Goal: Information Seeking & Learning: Learn about a topic

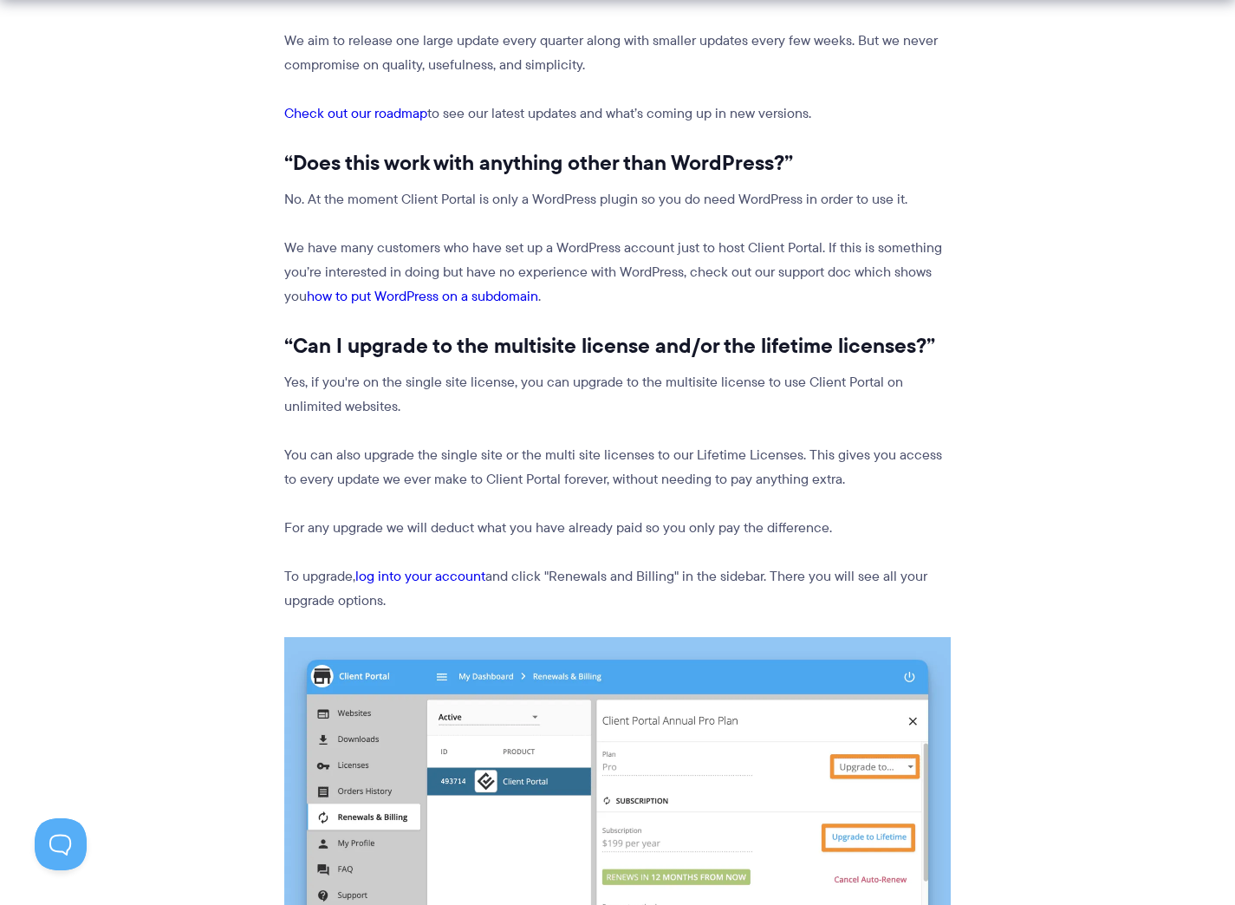
scroll to position [1989, 0]
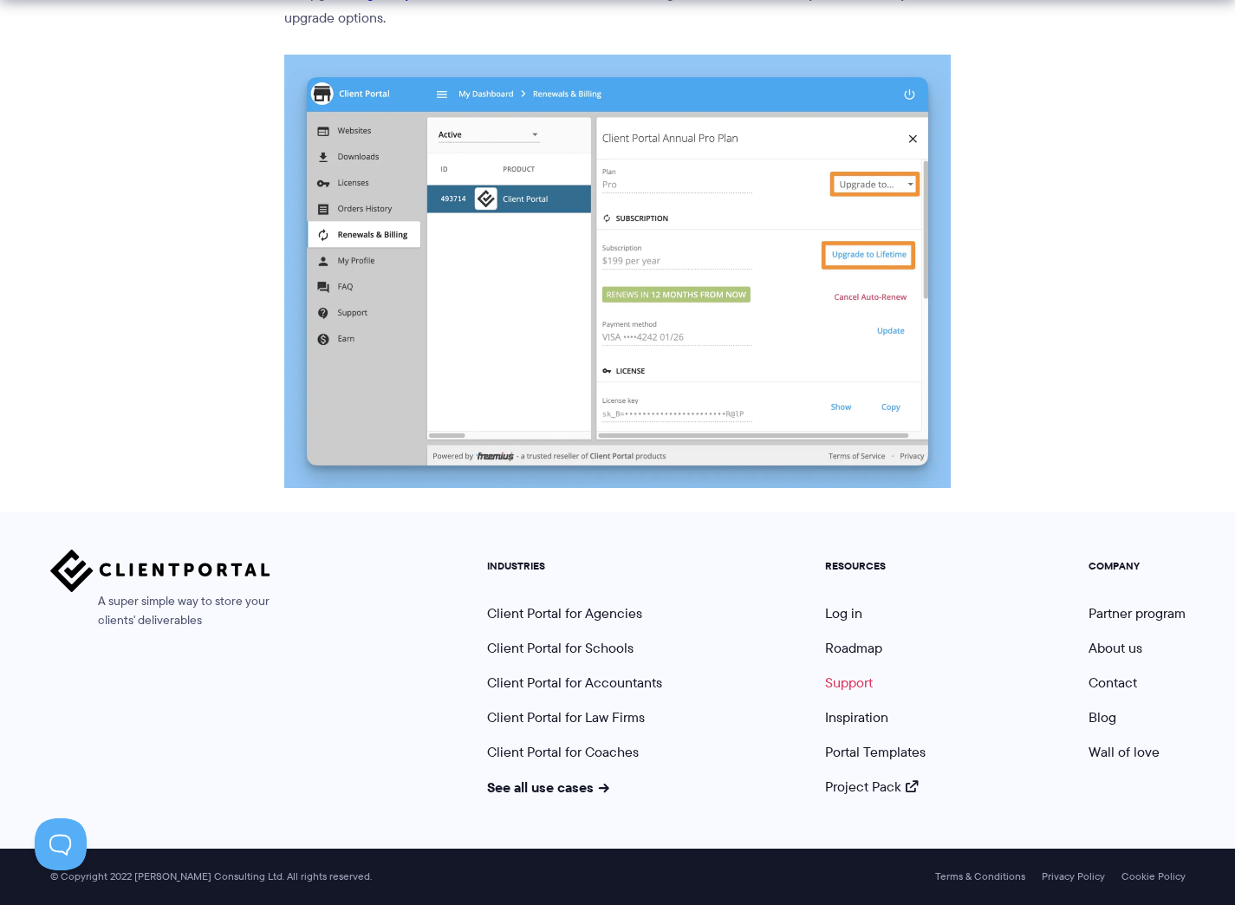
click at [857, 686] on link "Support" at bounding box center [849, 682] width 48 height 20
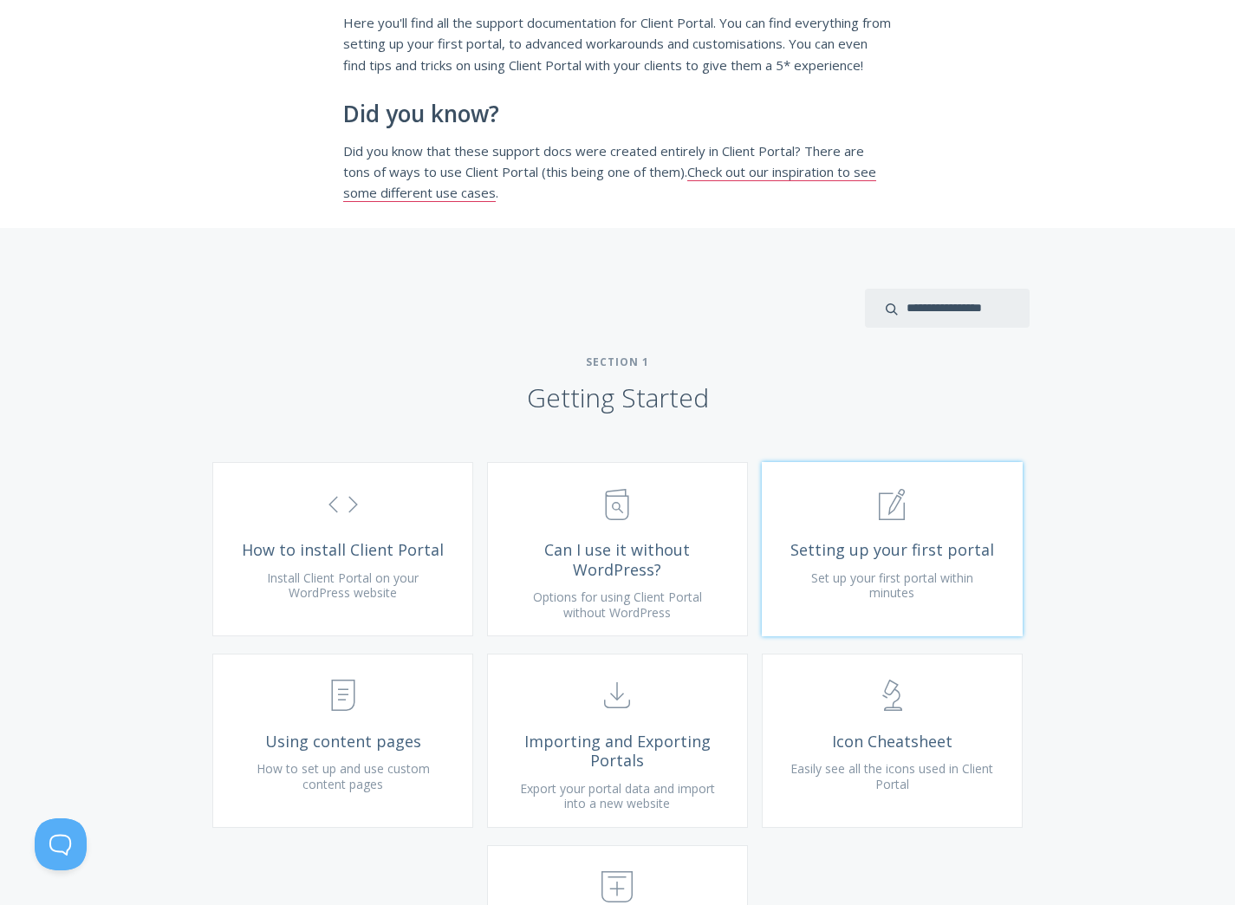
scroll to position [388, 0]
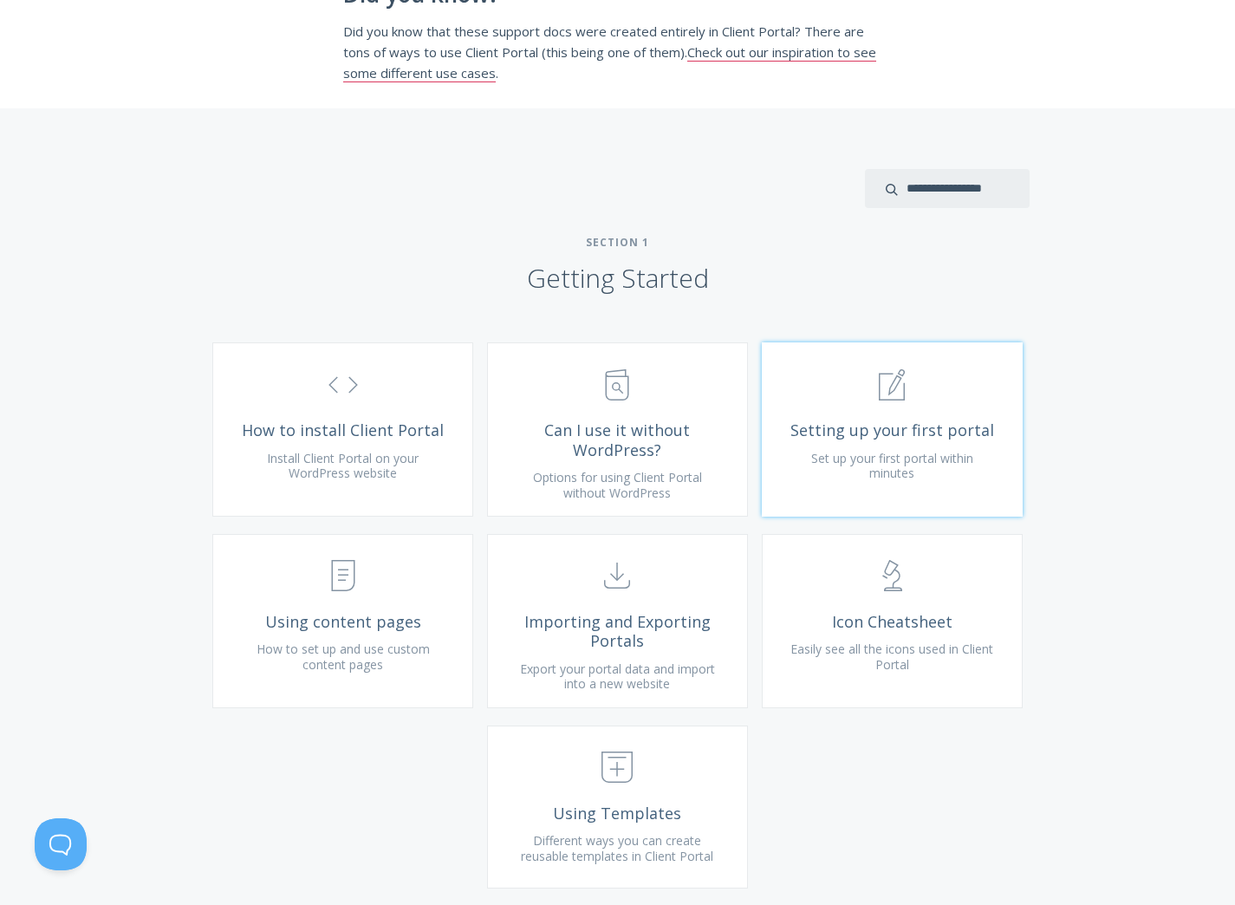
click at [897, 412] on span ".st0{fill:none;stroke:#000000;stroke-width:2;stroke-miterlimit:10;} 1. General" at bounding box center [892, 385] width 207 height 53
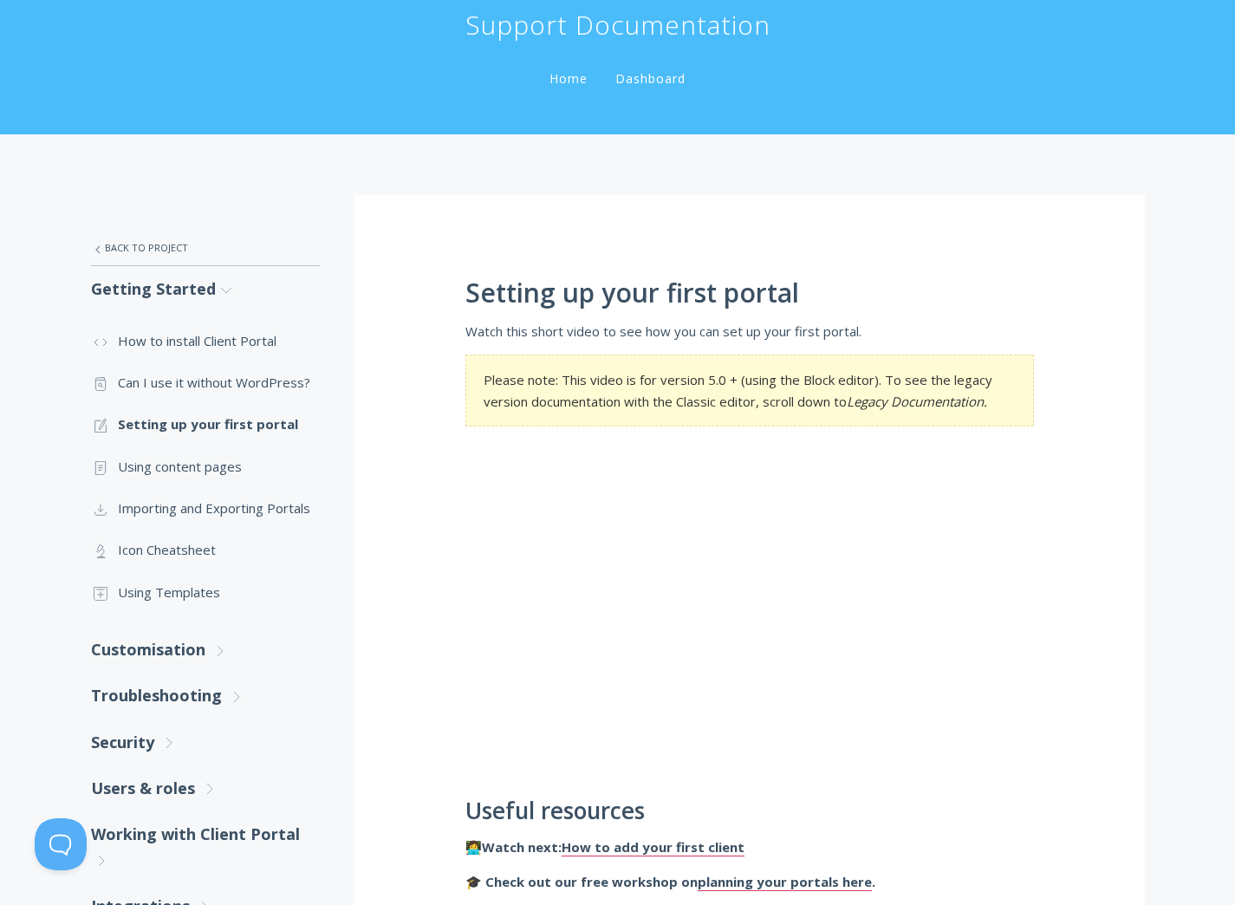
scroll to position [90, 0]
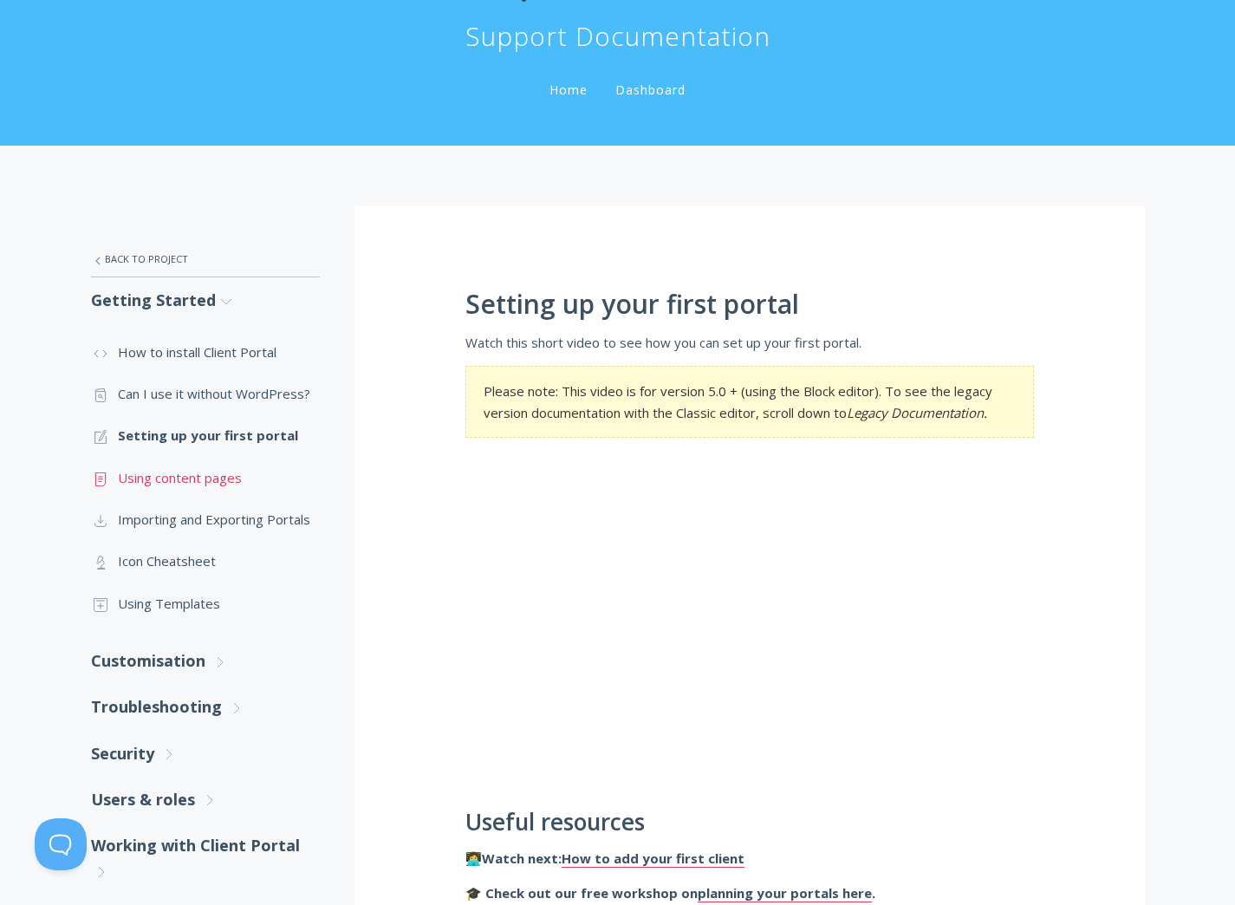
click at [231, 479] on link ".st0{fill:none;stroke:#000000;stroke-width:2;stroke-miterlimit:10;} Untitled-15…" at bounding box center [205, 478] width 229 height 42
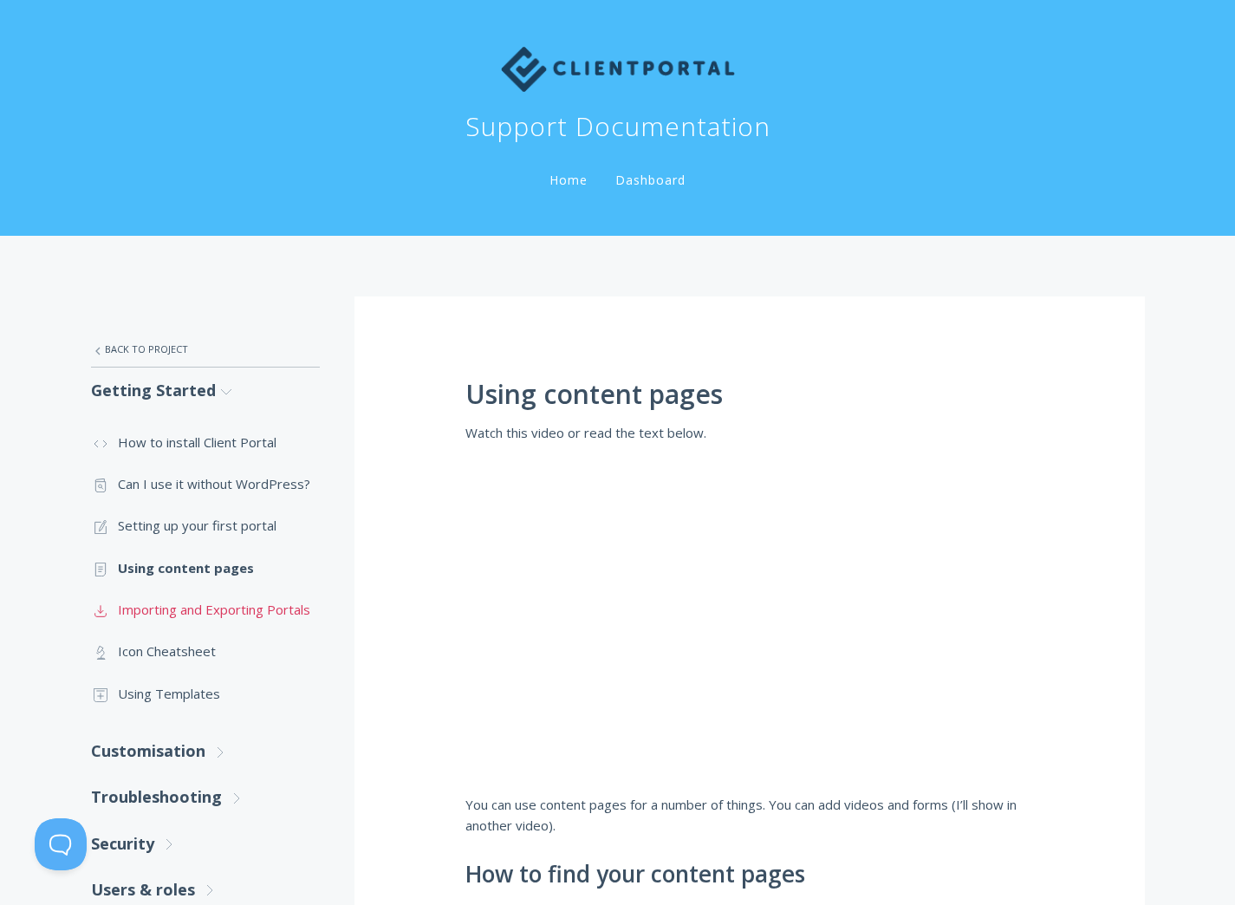
click at [250, 606] on link ".st0{fill:none;stroke:#000000;stroke-width:2;stroke-miterlimit:10;} Untitled-15…" at bounding box center [205, 609] width 229 height 42
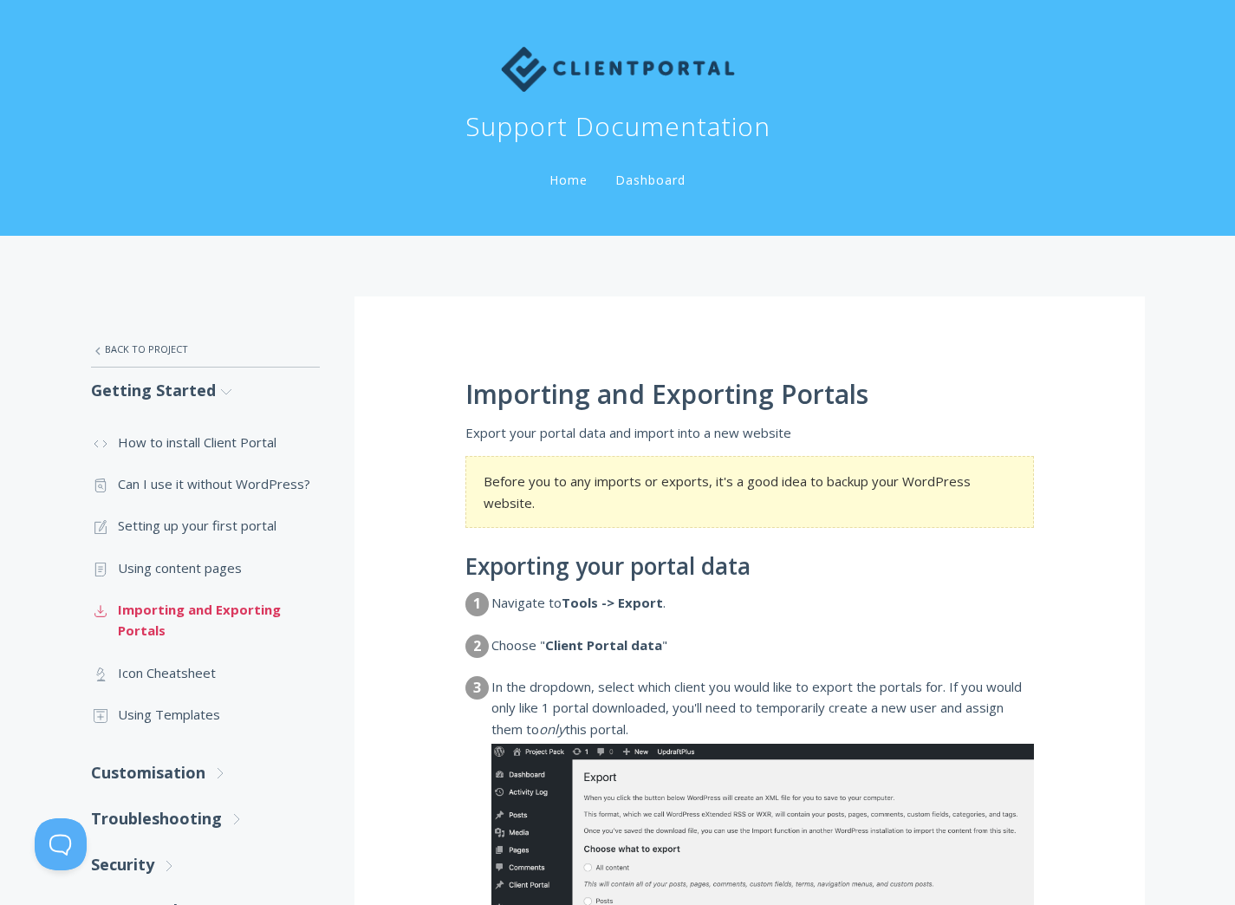
scroll to position [94, 0]
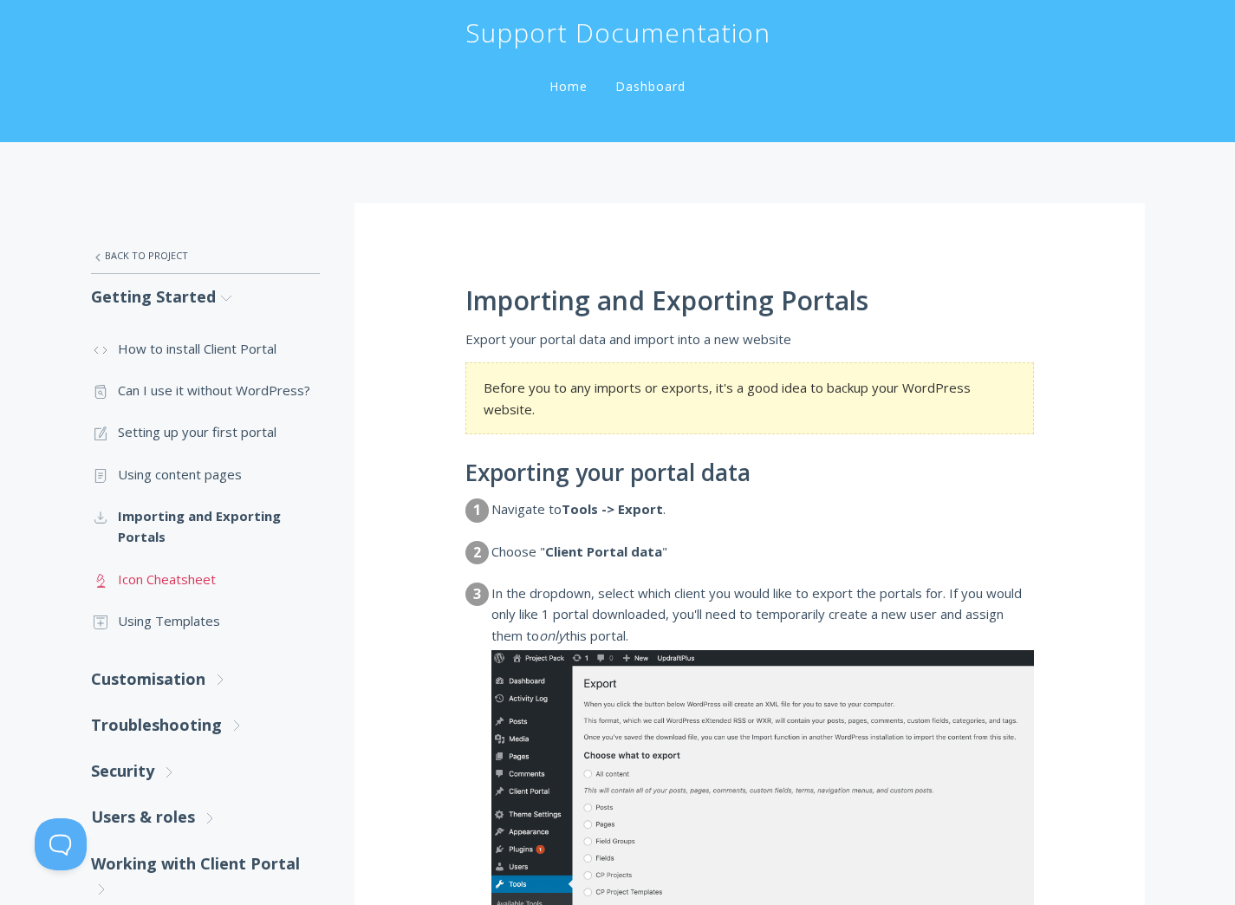
click at [164, 581] on link ".st0{fill:none;stroke:#000000;stroke-width:2;stroke-miterlimit:10;} Untitled-25…" at bounding box center [205, 579] width 229 height 42
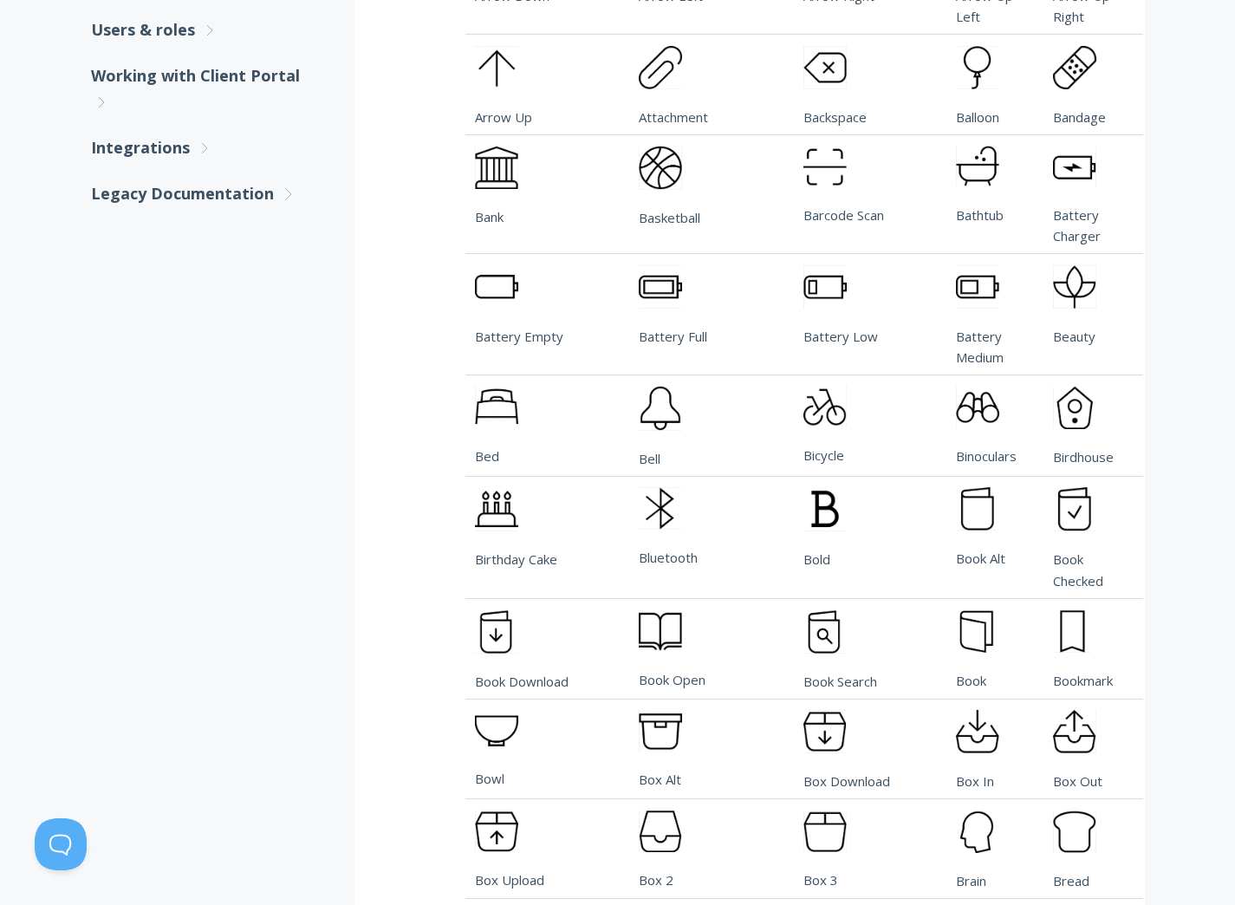
scroll to position [69, 0]
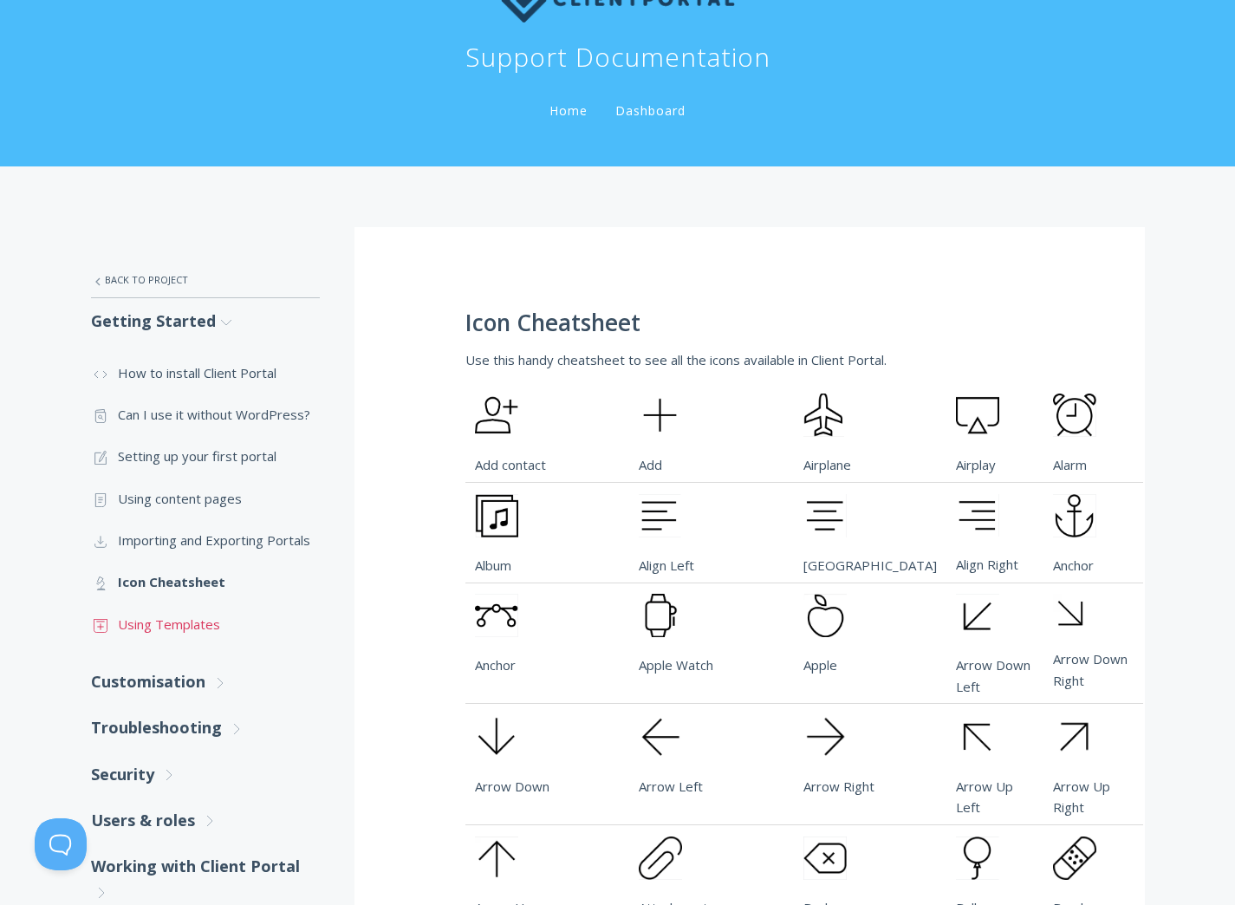
click at [205, 618] on link ".st0{fill:none;stroke:#000000;stroke-width:2;stroke-miterlimit:10;} Untitled-18…" at bounding box center [205, 624] width 229 height 42
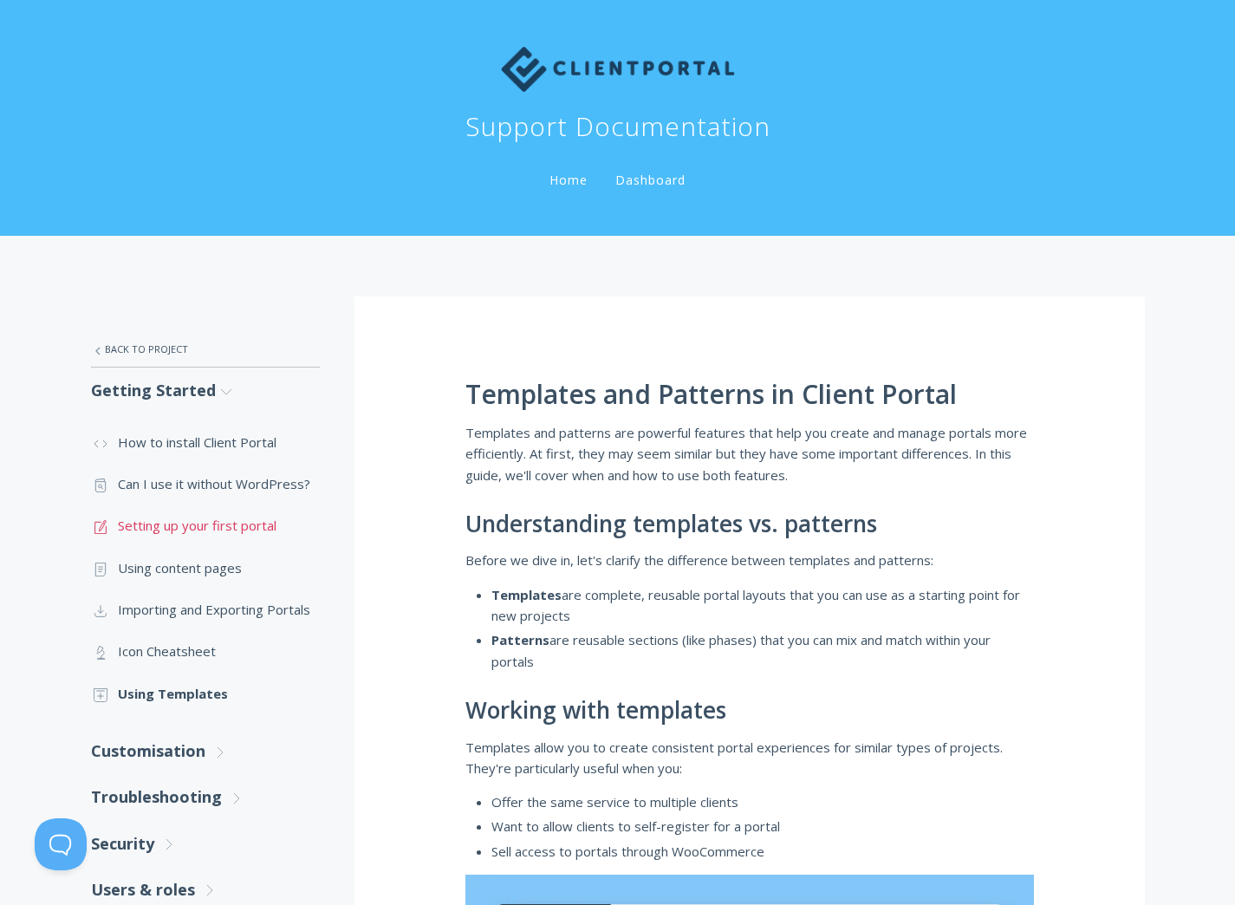
click at [215, 523] on link ".st0{fill:none;stroke:#000000;stroke-width:2;stroke-miterlimit:10;} 1. General …" at bounding box center [205, 525] width 229 height 42
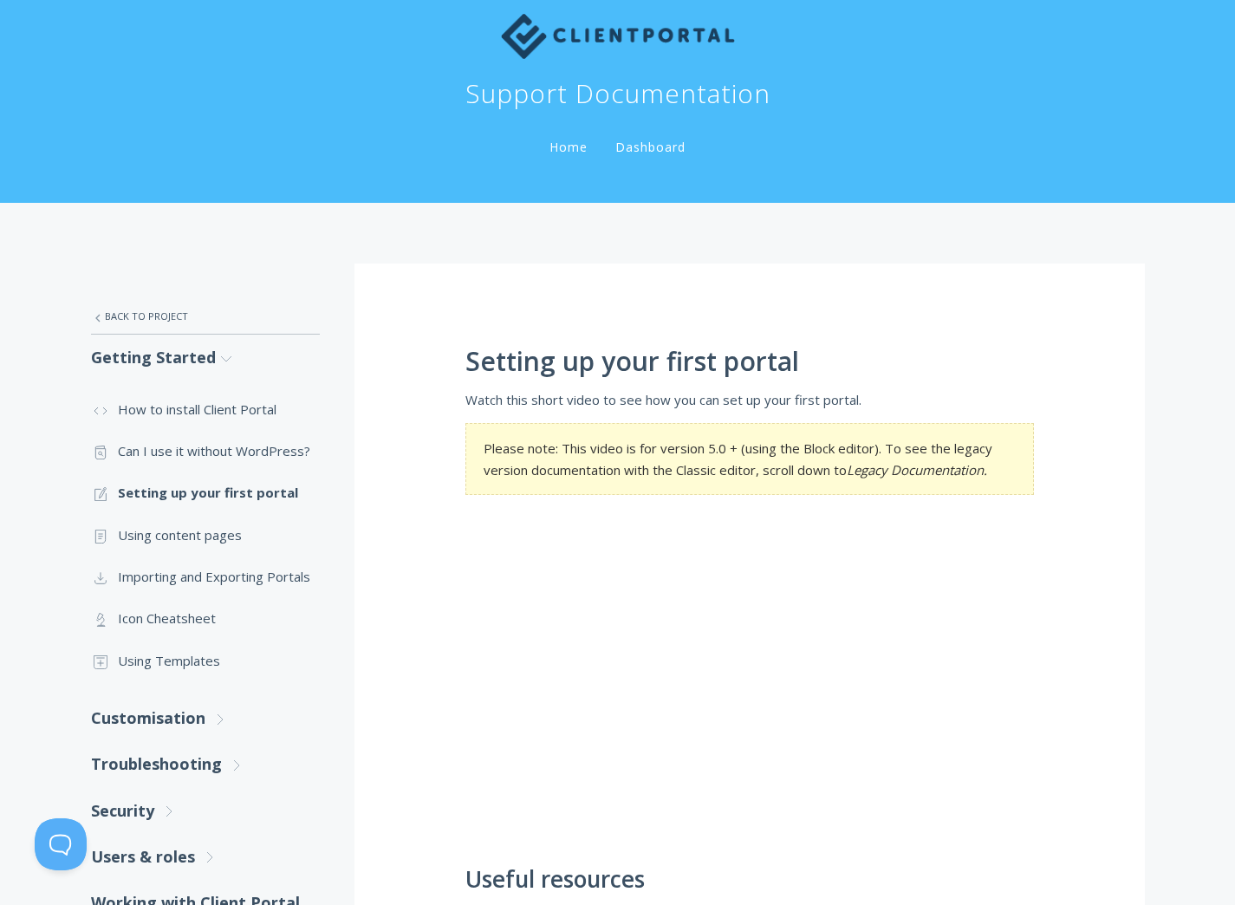
scroll to position [577, 0]
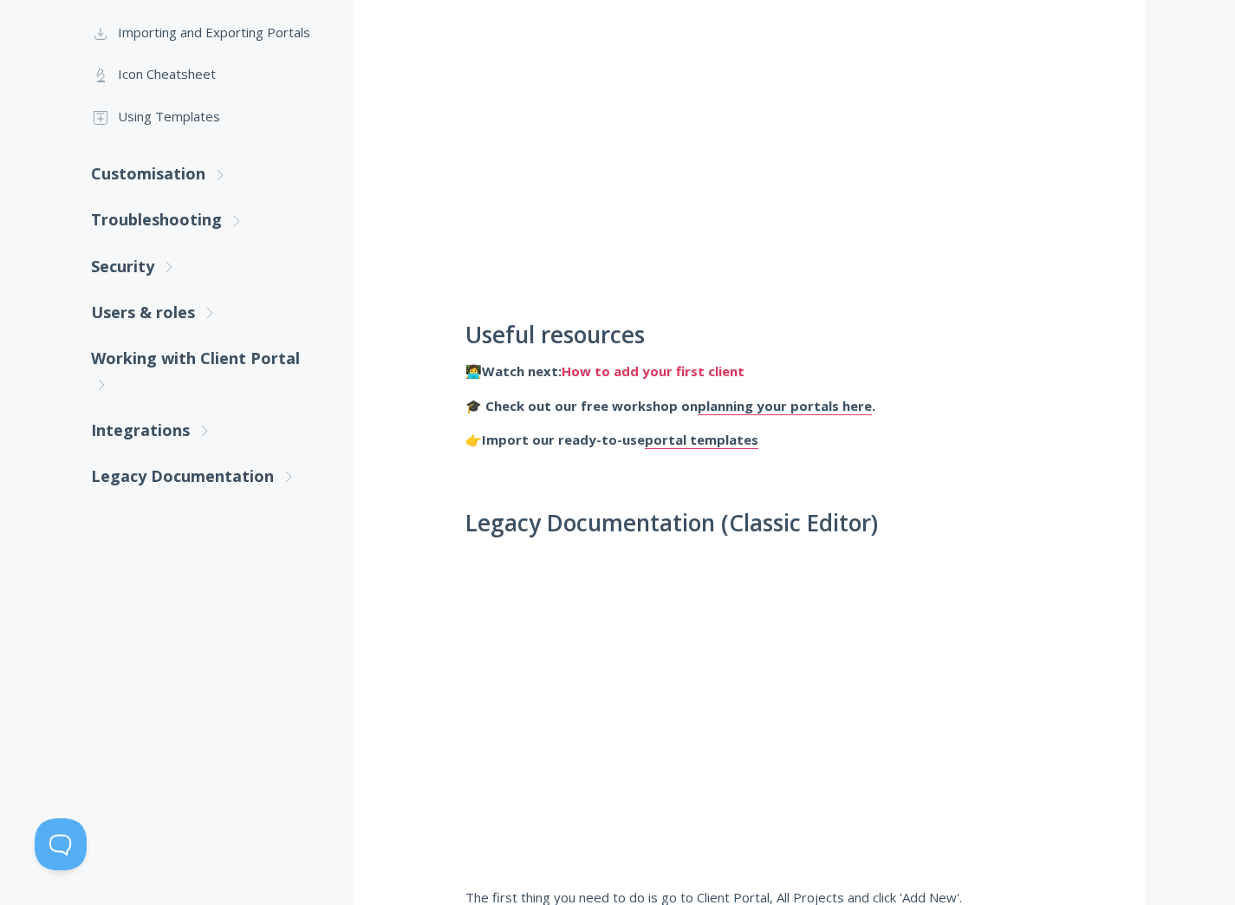
click at [683, 372] on link "How to add your first client" at bounding box center [653, 371] width 183 height 18
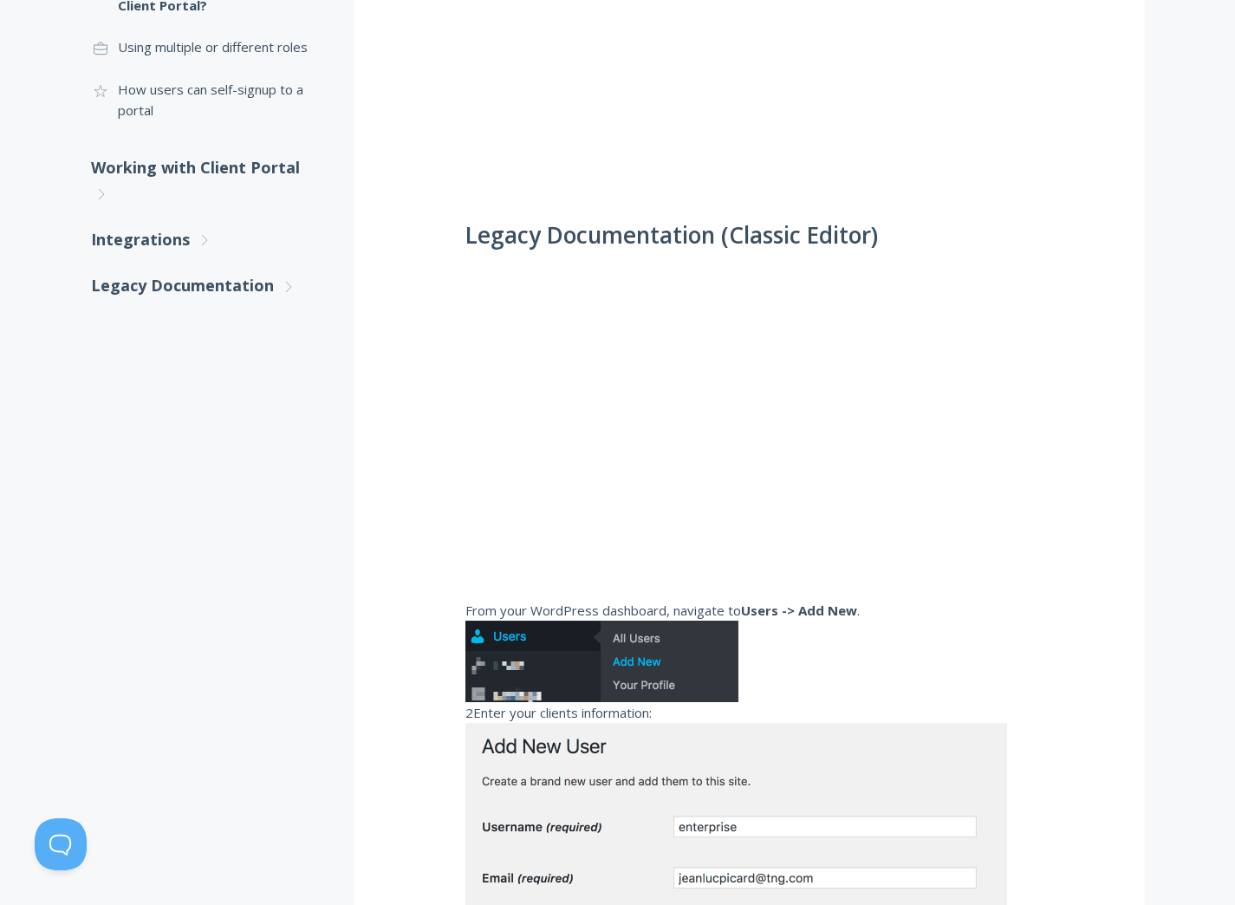
scroll to position [153, 0]
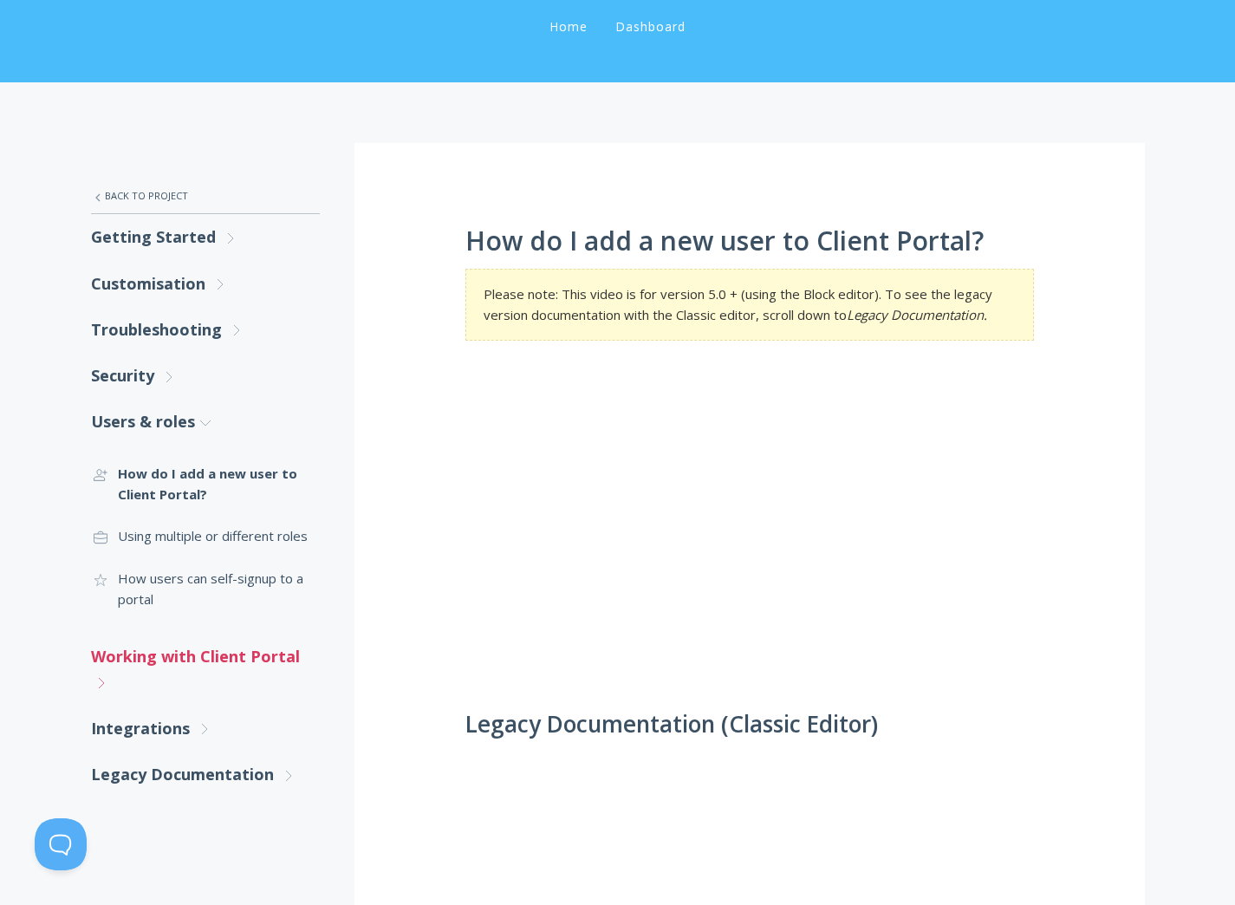
click at [246, 663] on link "Working with Client Portal .st0{fill:none;stroke:#000000;stroke-width:2;stroke-…" at bounding box center [205, 669] width 229 height 72
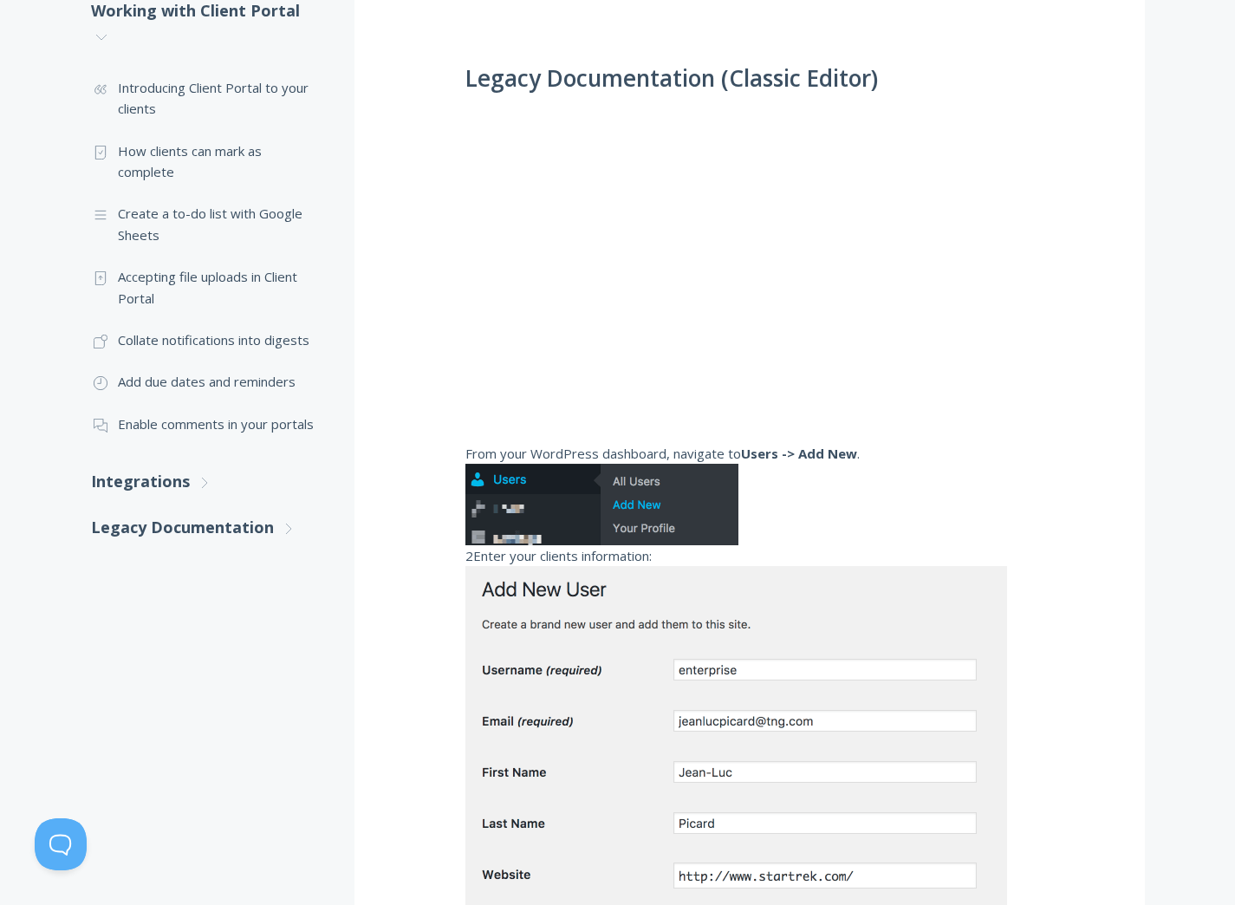
scroll to position [68, 0]
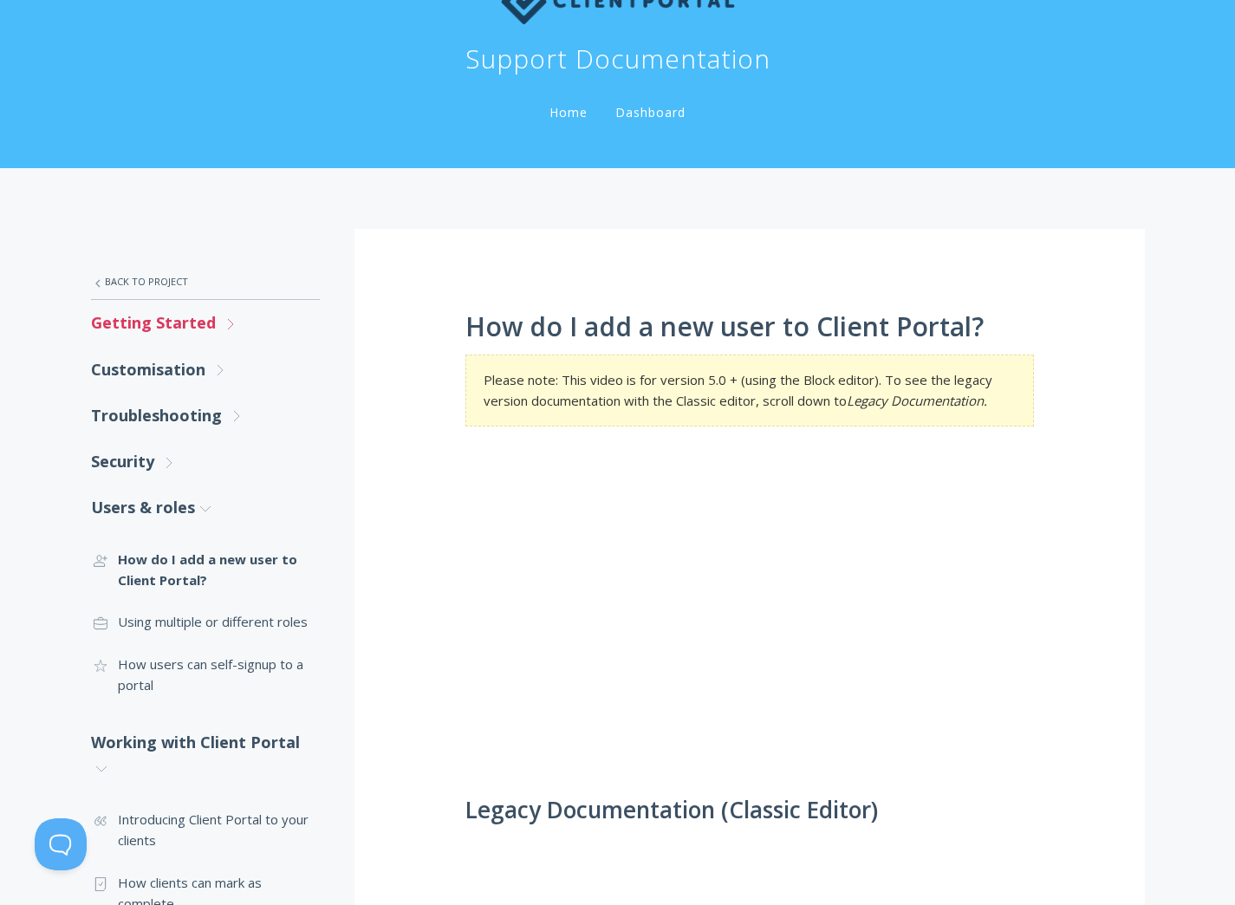
click at [183, 330] on link "Getting Started .st0{fill:none;stroke:#000000;stroke-width:2;stroke-miterlimit:…" at bounding box center [205, 323] width 229 height 46
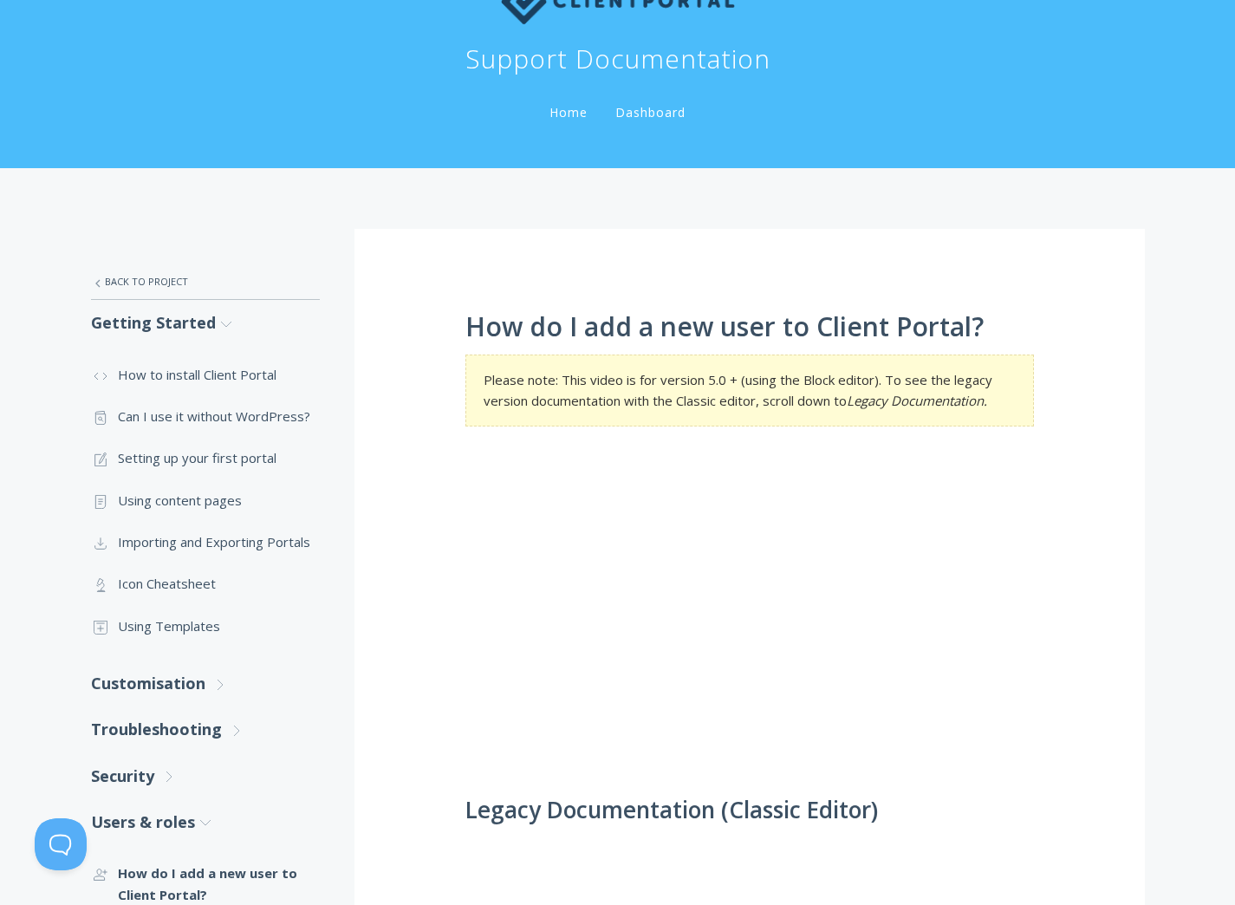
scroll to position [302, 0]
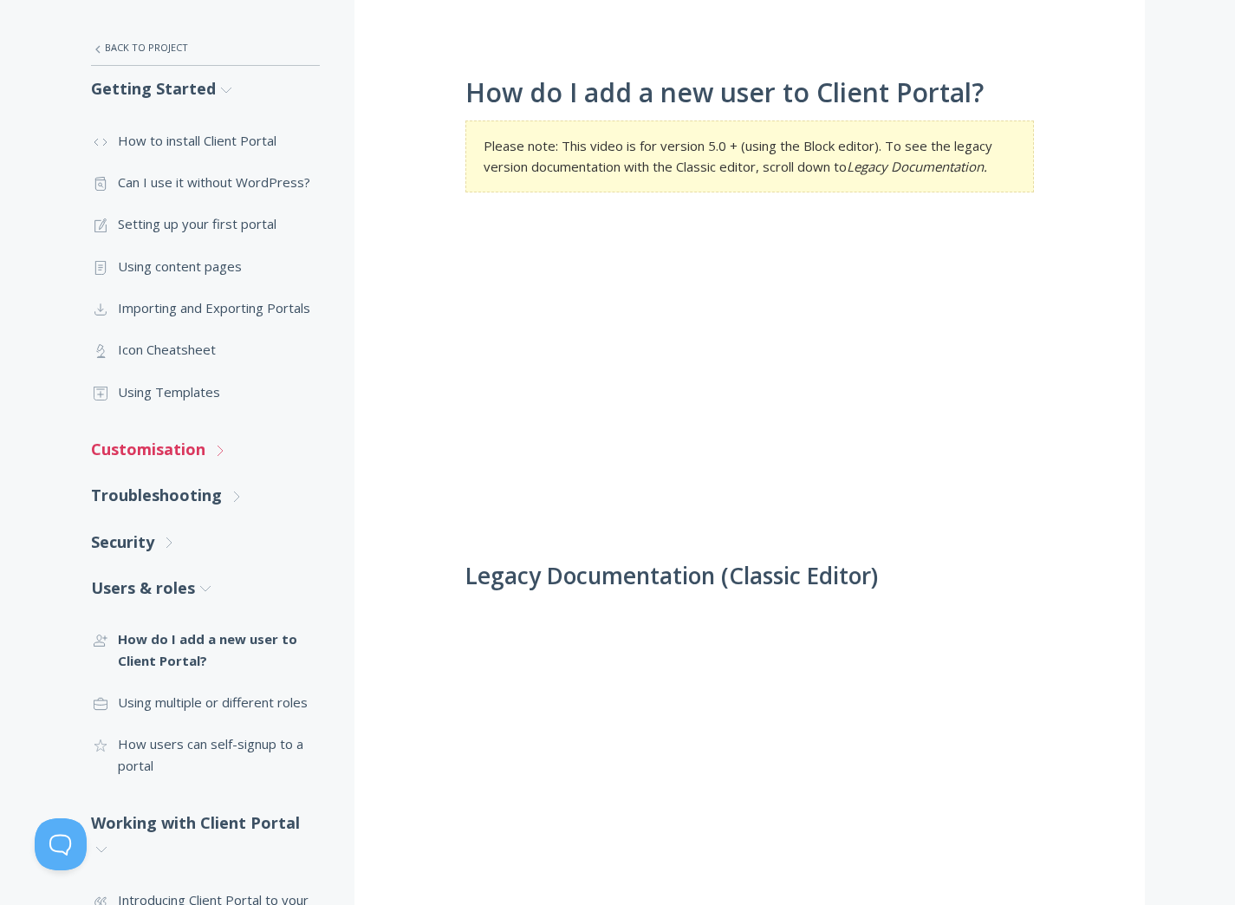
click at [145, 454] on link "Customisation .st0{fill:none;stroke:#000000;stroke-width:2;stroke-miterlimit:10…" at bounding box center [205, 449] width 229 height 46
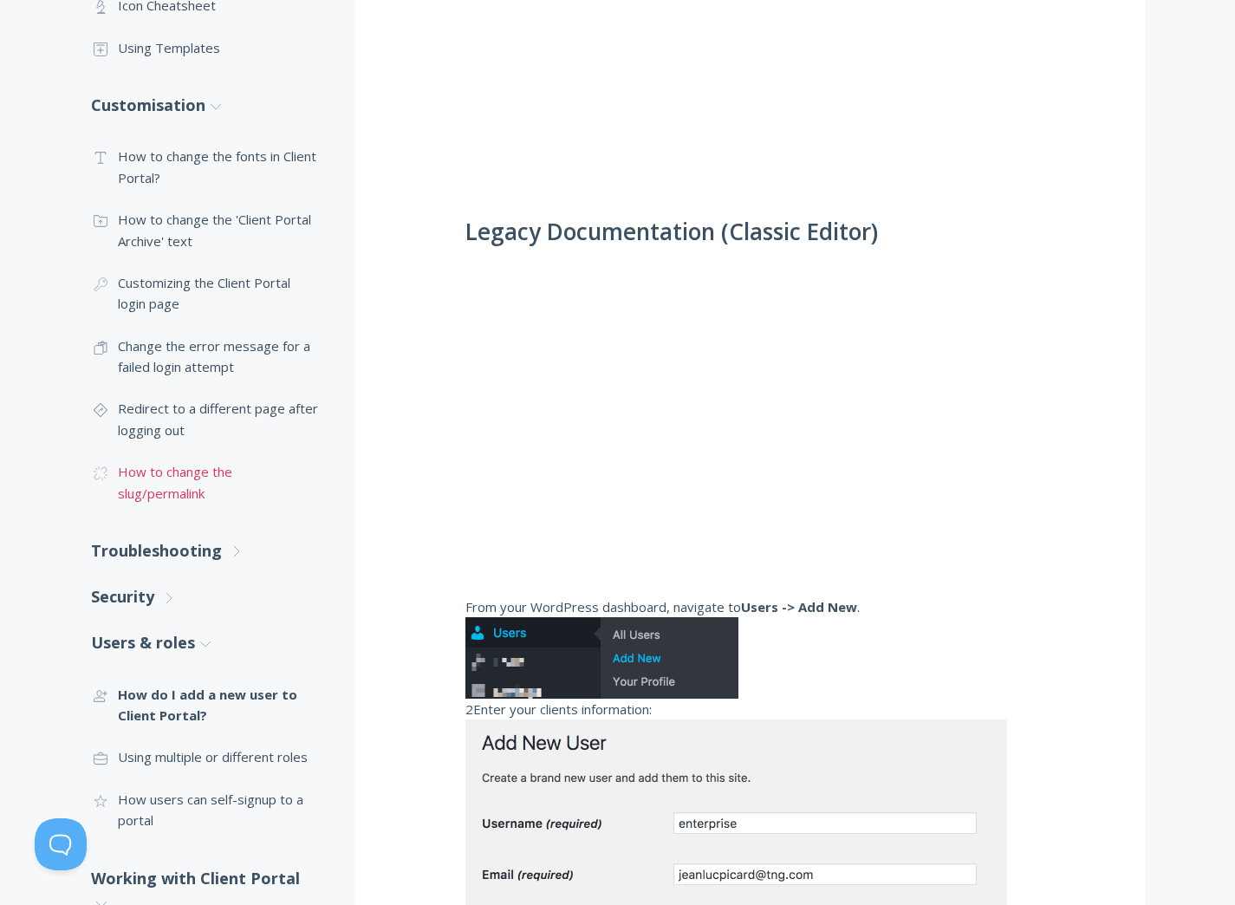
scroll to position [765, 0]
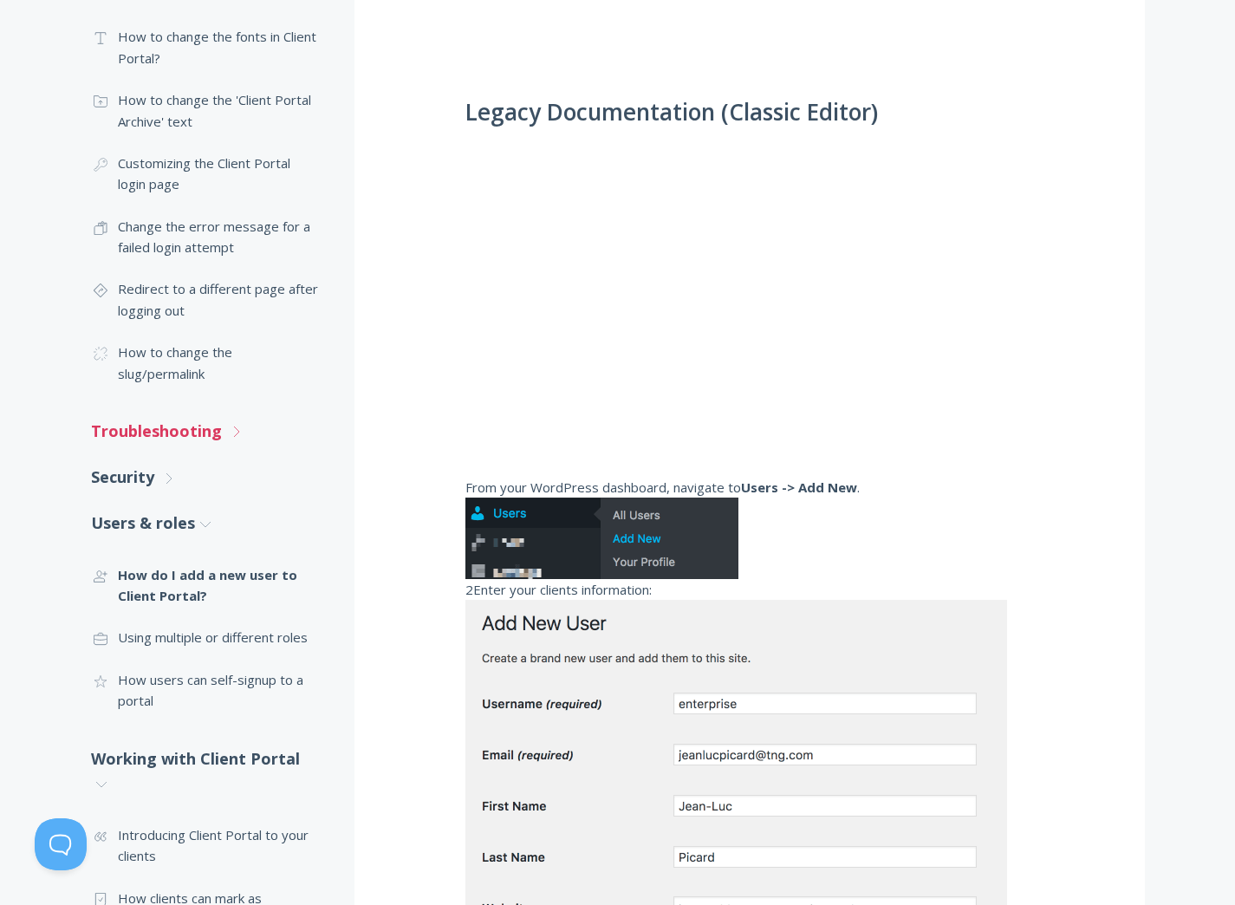
click at [199, 427] on link "Troubleshooting .st0{fill:none;stroke:#000000;stroke-width:2;stroke-miterlimit:…" at bounding box center [205, 431] width 229 height 46
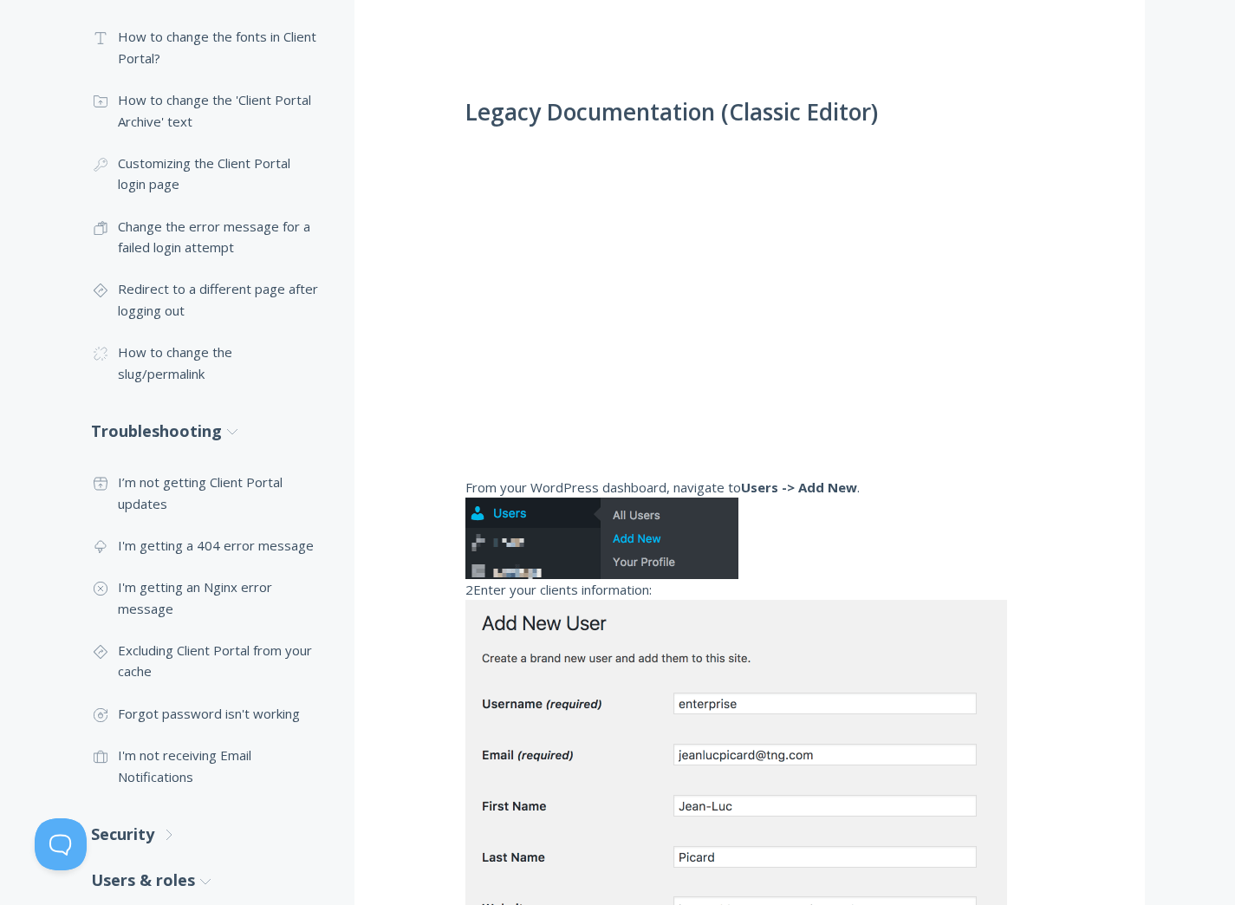
scroll to position [1035, 0]
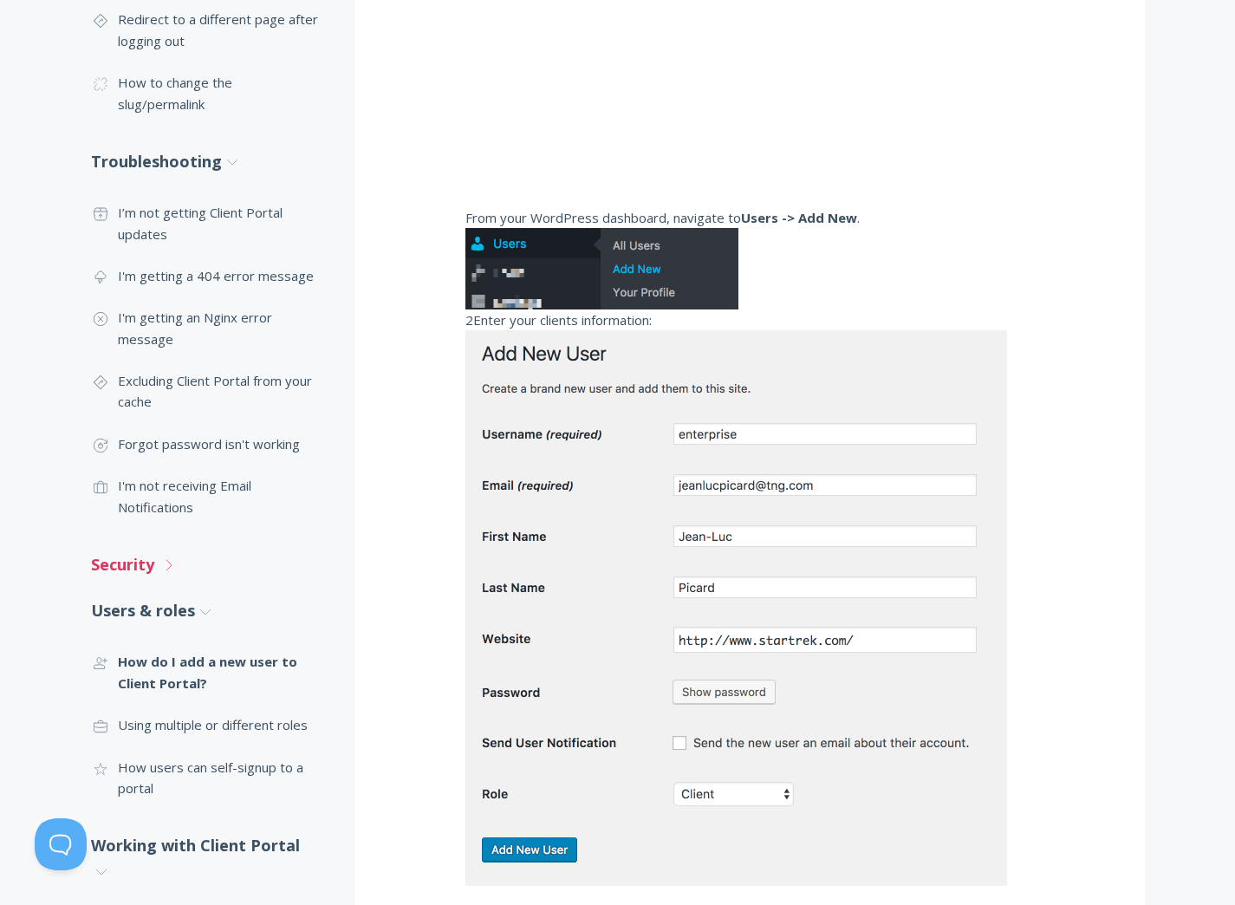
click at [120, 564] on link "Security .st0{fill:none;stroke:#000000;stroke-width:2;stroke-miterlimit:10;} Un…" at bounding box center [205, 565] width 229 height 46
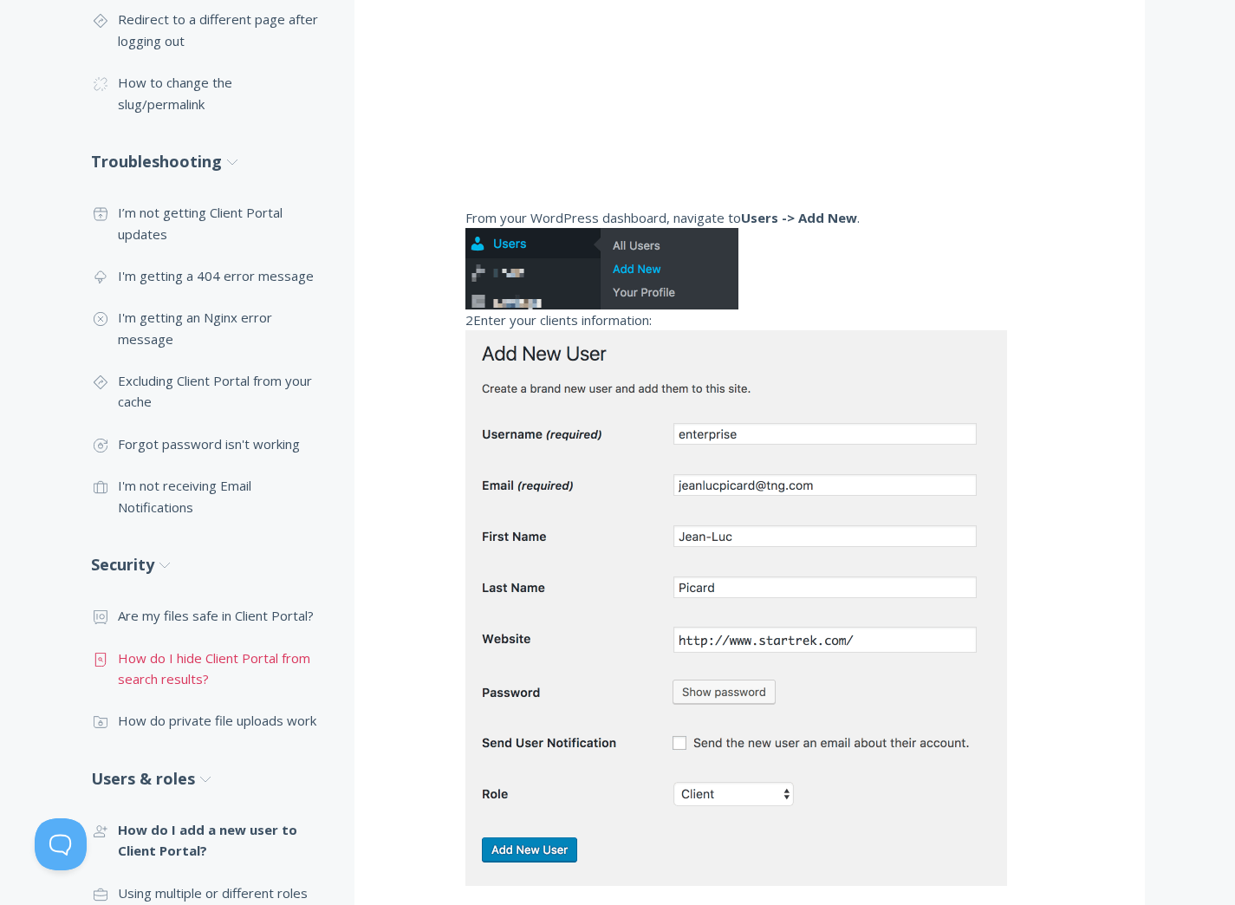
click at [277, 653] on link ".st0{fill:none;stroke:#000000;stroke-width:2;stroke-miterlimit:10;} Untitled-15…" at bounding box center [205, 668] width 229 height 63
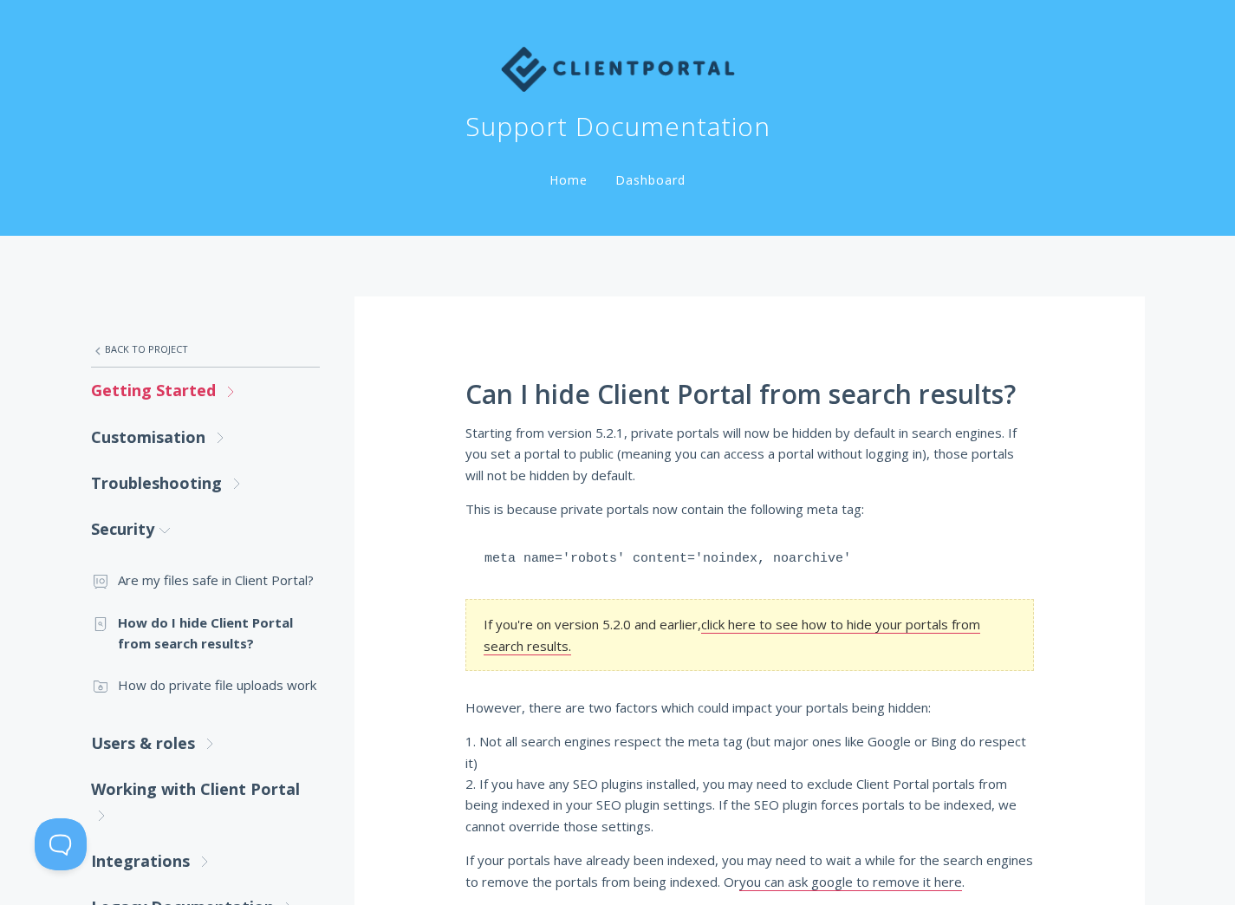
click at [189, 385] on link "Getting Started .st0{fill:none;stroke:#000000;stroke-width:2;stroke-miterlimit:…" at bounding box center [205, 390] width 229 height 46
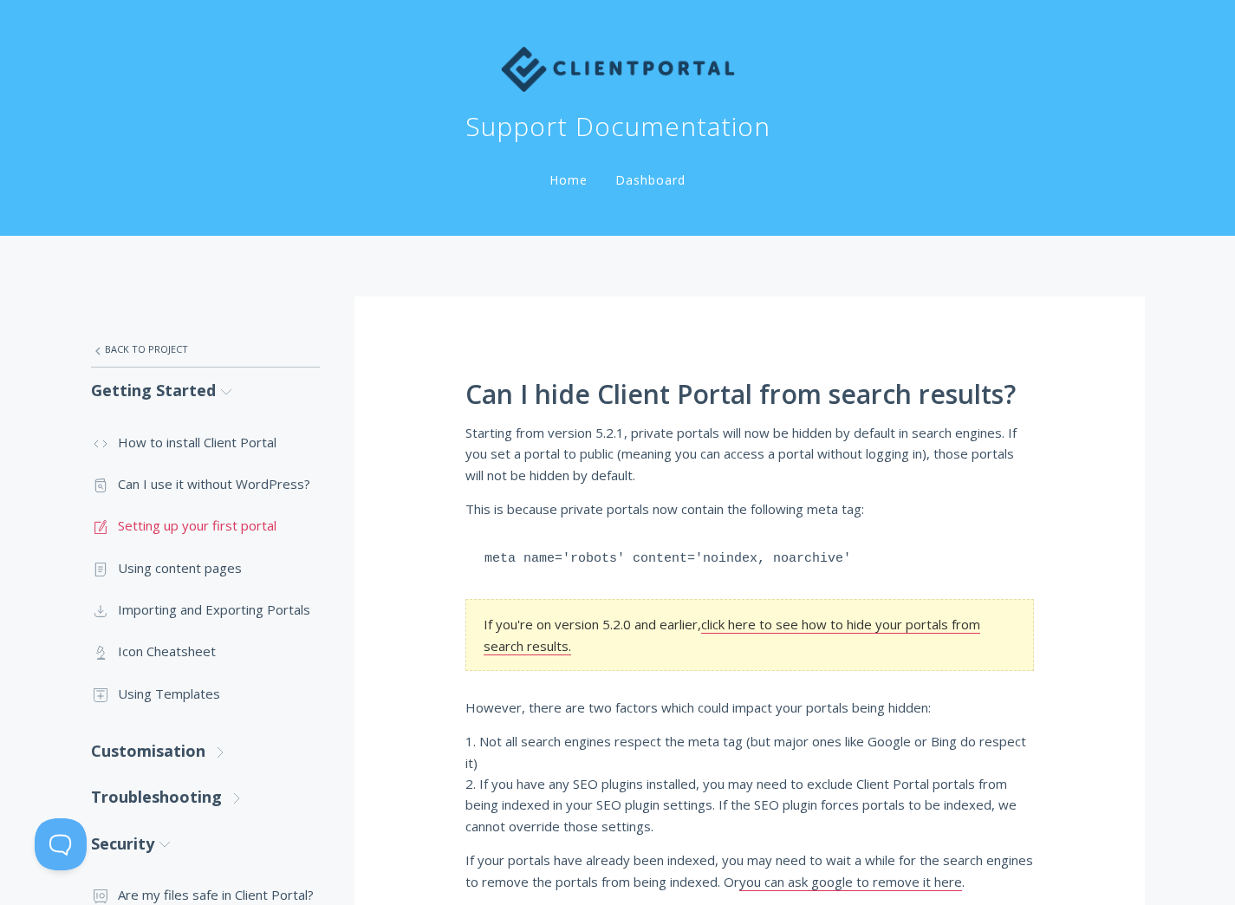
click at [183, 527] on link ".st0{fill:none;stroke:#000000;stroke-width:2;stroke-miterlimit:10;} 1. General …" at bounding box center [205, 525] width 229 height 42
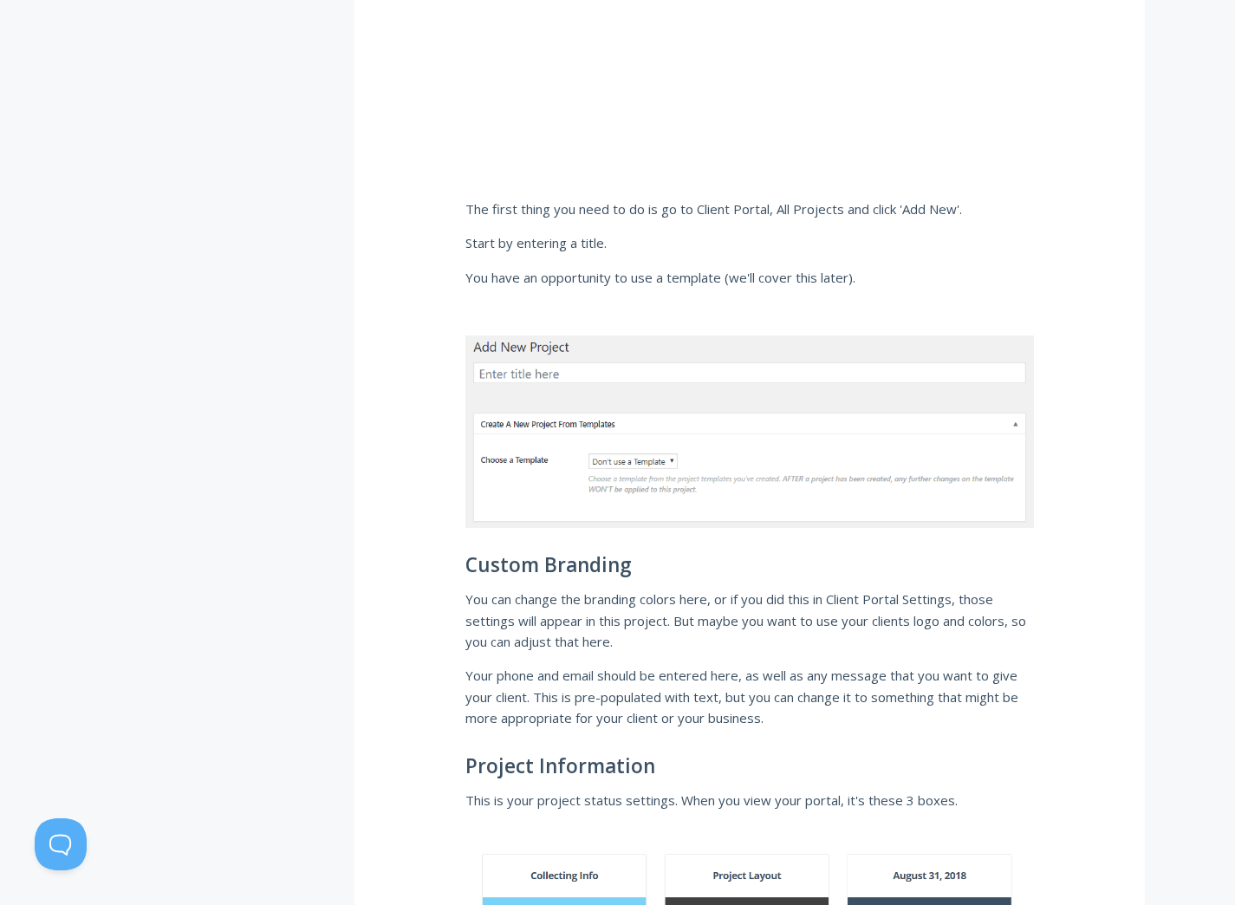
scroll to position [1255, 0]
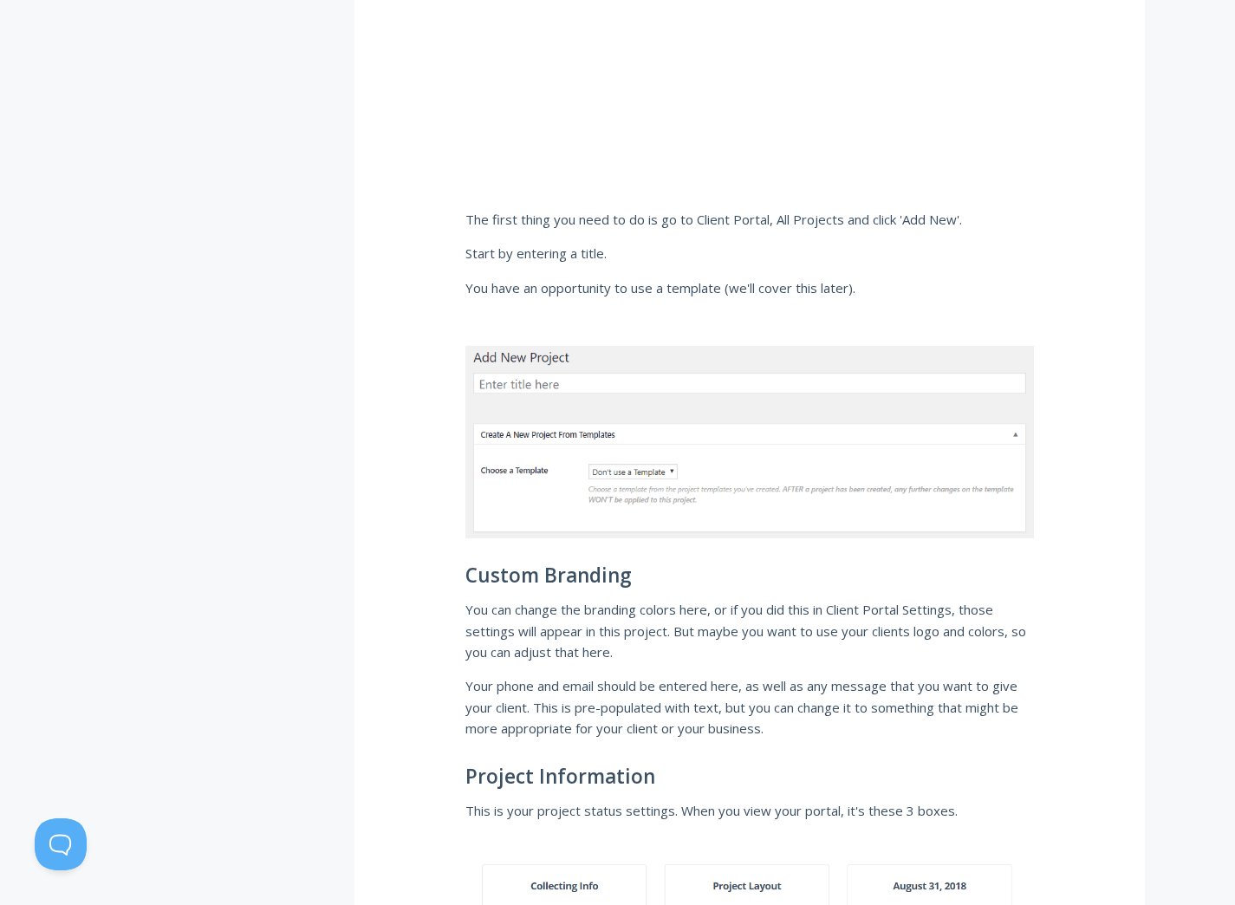
click at [884, 277] on p "You have an opportunity to use a template (we'll cover this later)." at bounding box center [749, 287] width 568 height 21
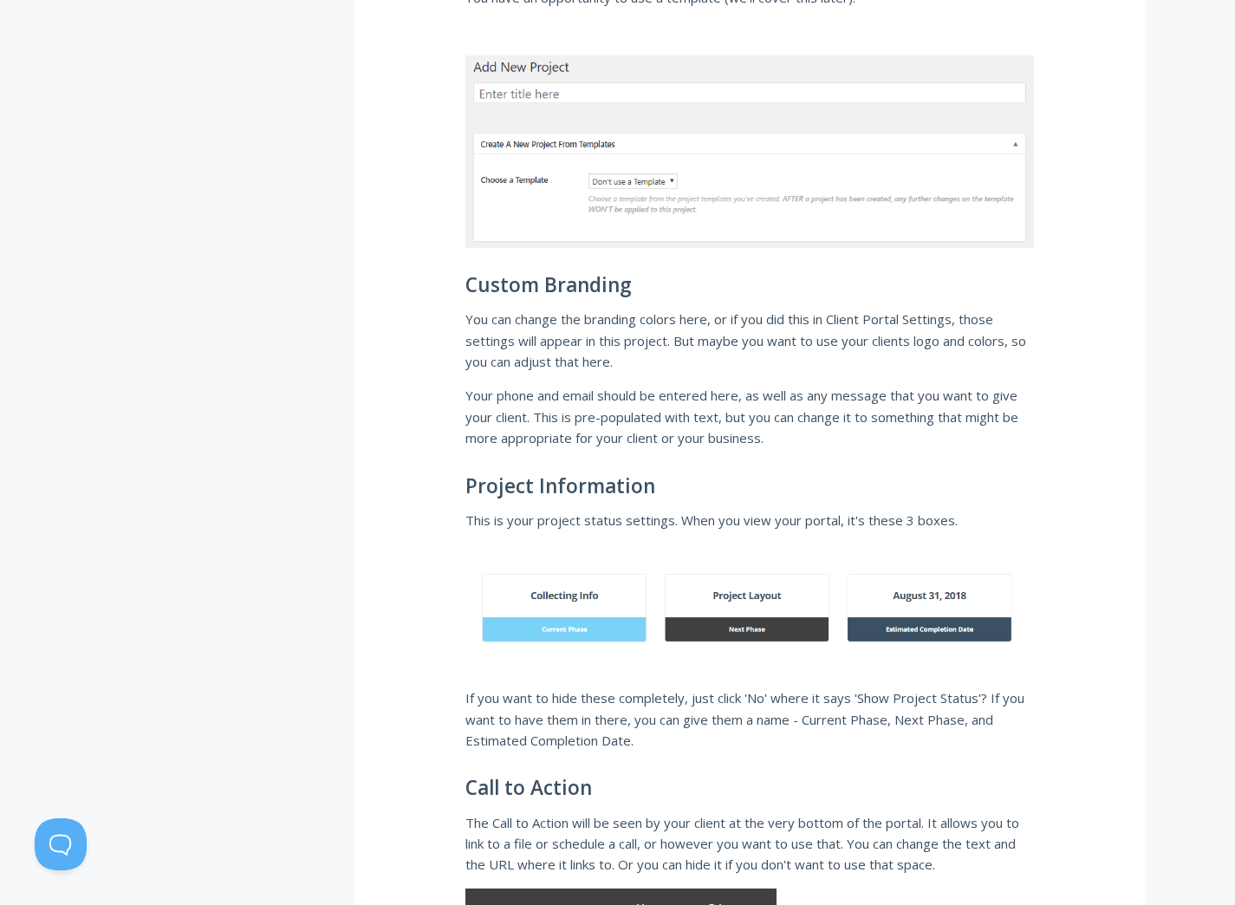
scroll to position [1556, 0]
